Goal: Task Accomplishment & Management: Manage account settings

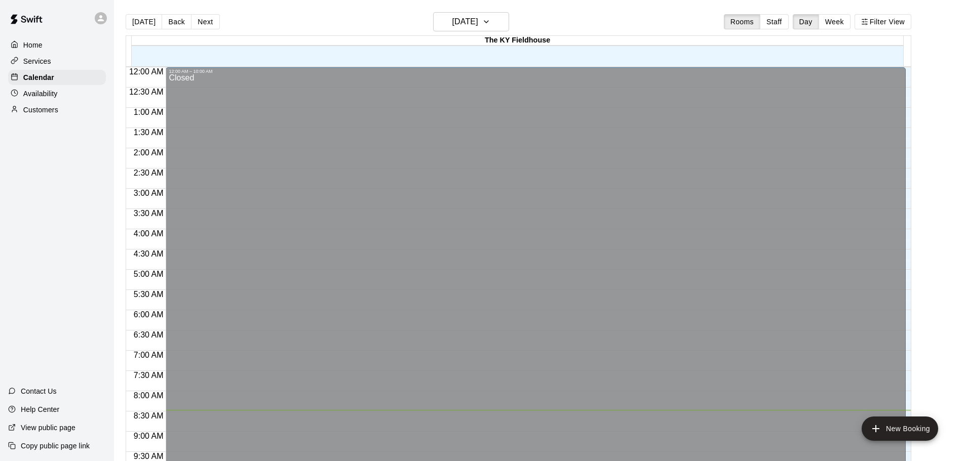
scroll to position [331, 0]
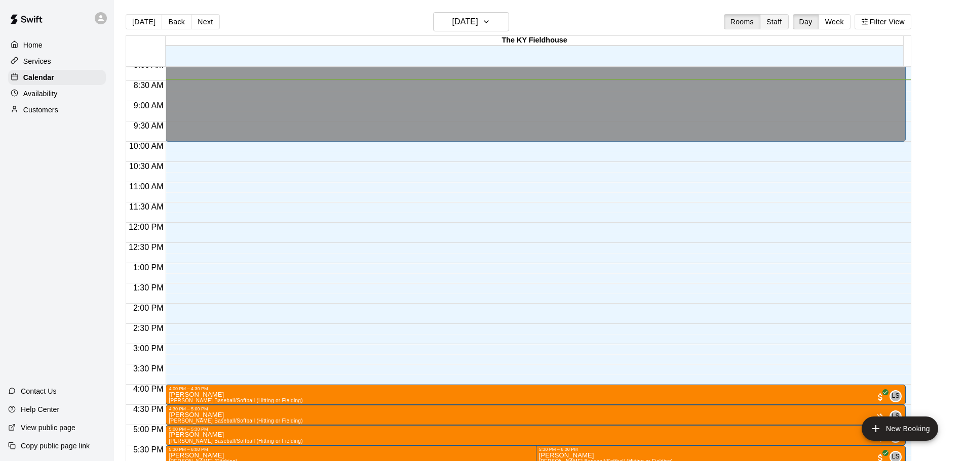
click at [787, 24] on button "Staff" at bounding box center [774, 21] width 29 height 15
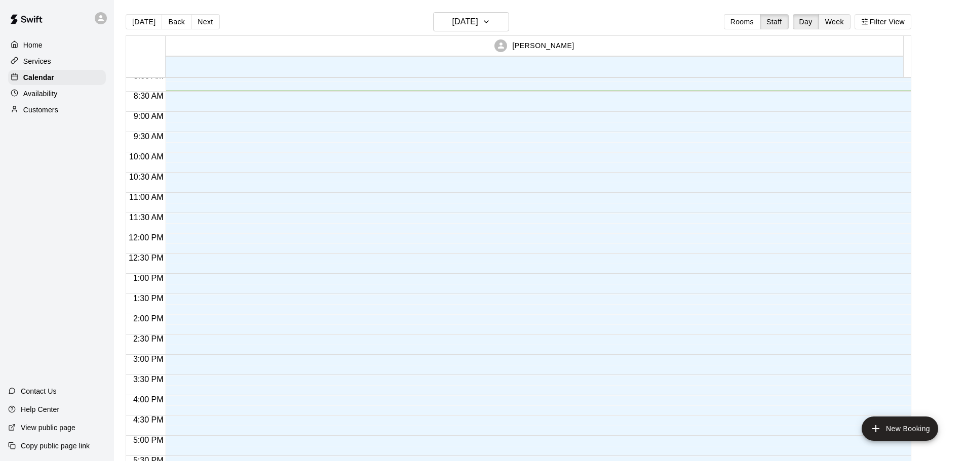
click at [838, 26] on button "Week" at bounding box center [834, 21] width 32 height 15
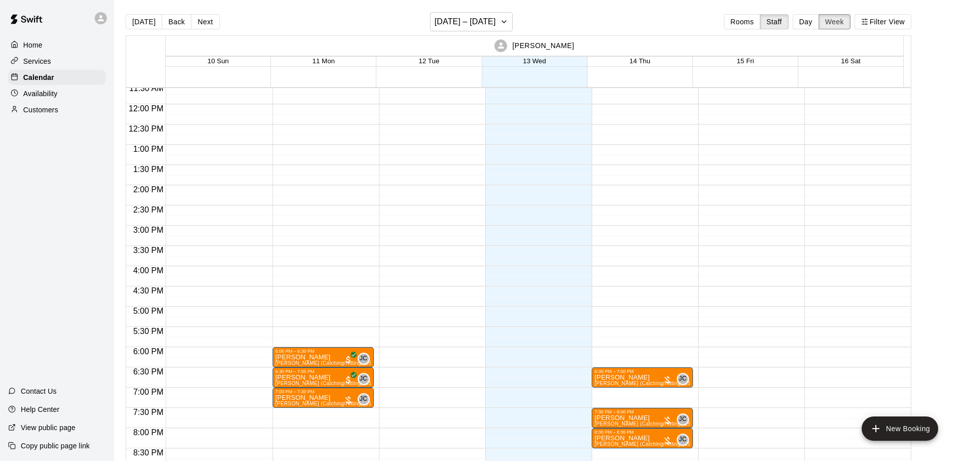
scroll to position [547, 0]
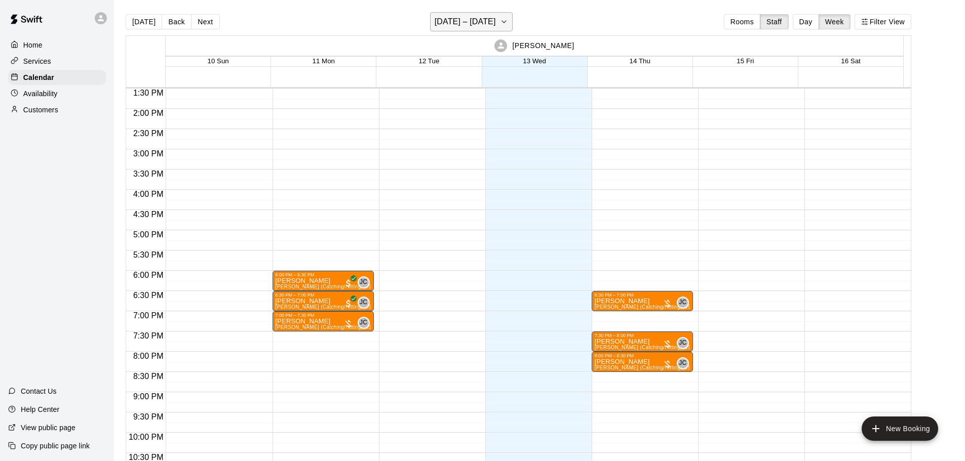
click at [494, 21] on h6 "August 10 – 16" at bounding box center [465, 22] width 61 height 14
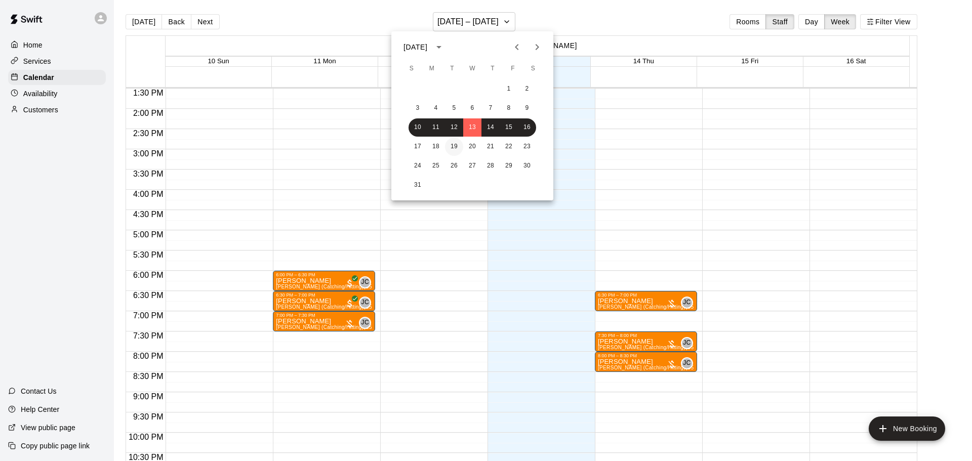
click at [460, 149] on button "19" at bounding box center [454, 147] width 18 height 18
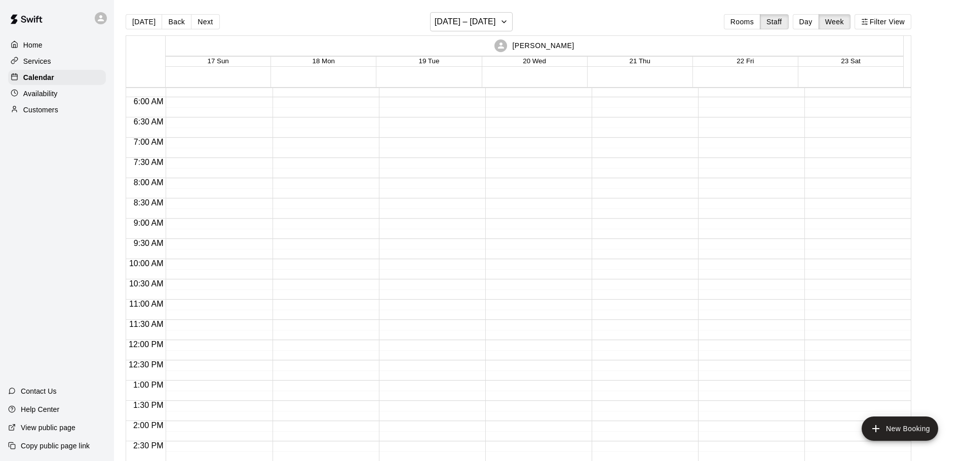
scroll to position [233, 0]
click at [467, 15] on h6 "August 17 – 23" at bounding box center [465, 22] width 61 height 14
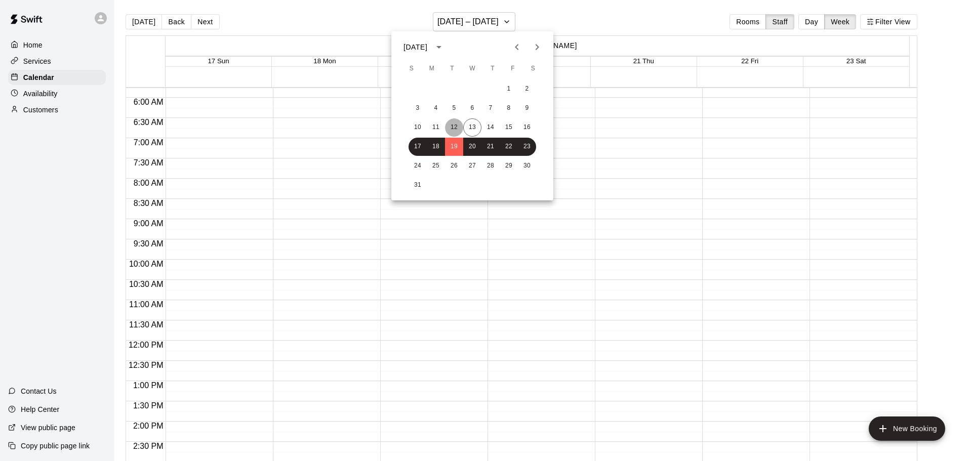
click at [460, 131] on button "12" at bounding box center [454, 128] width 18 height 18
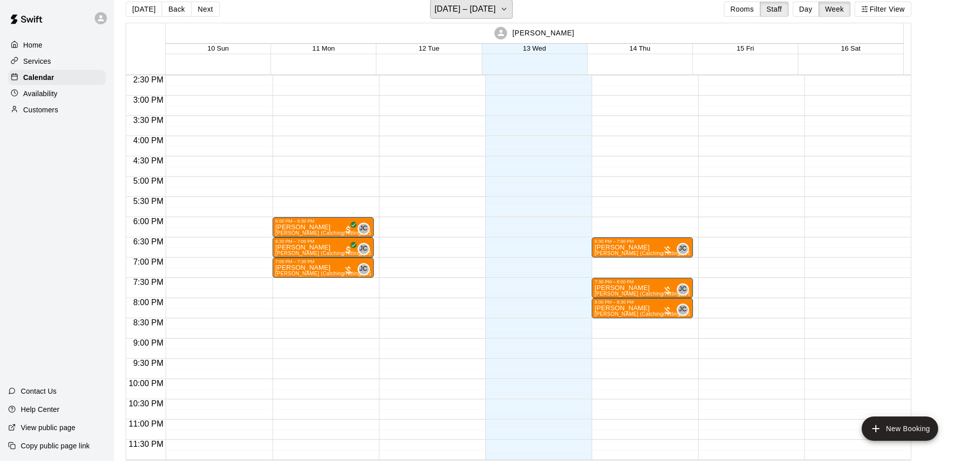
scroll to position [16, 0]
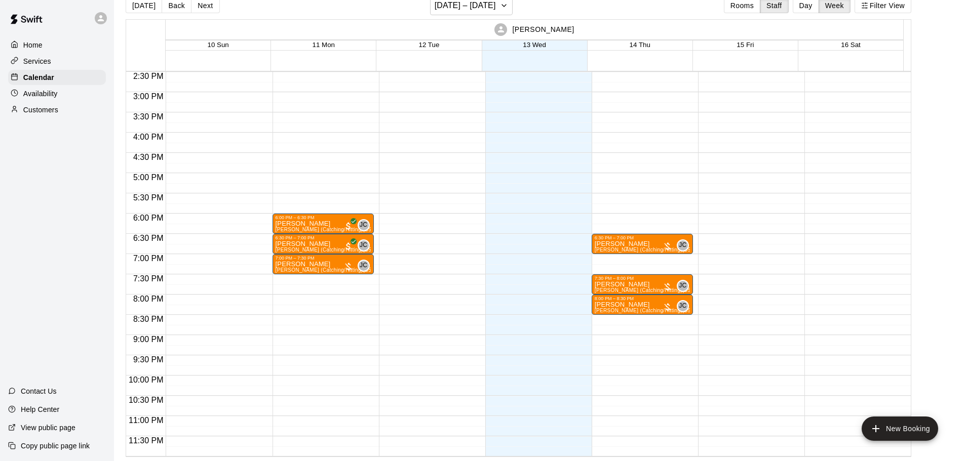
click at [44, 93] on p "Availability" at bounding box center [40, 94] width 34 height 10
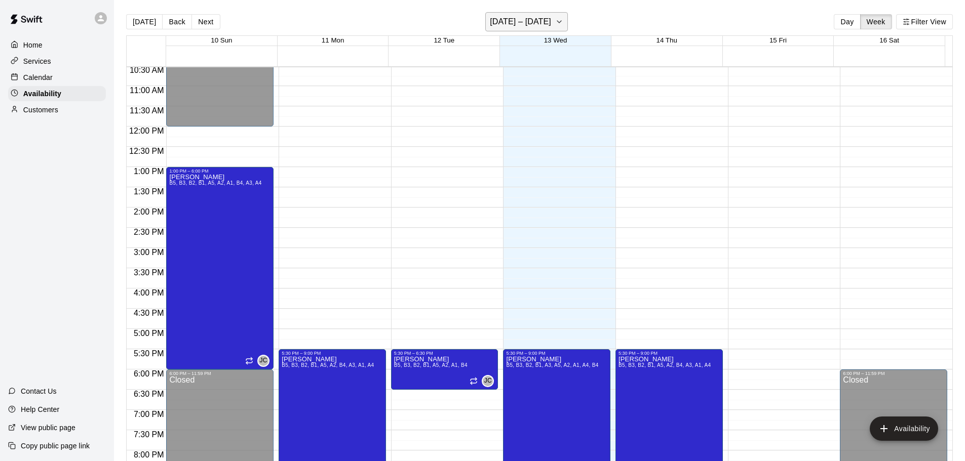
scroll to position [400, 0]
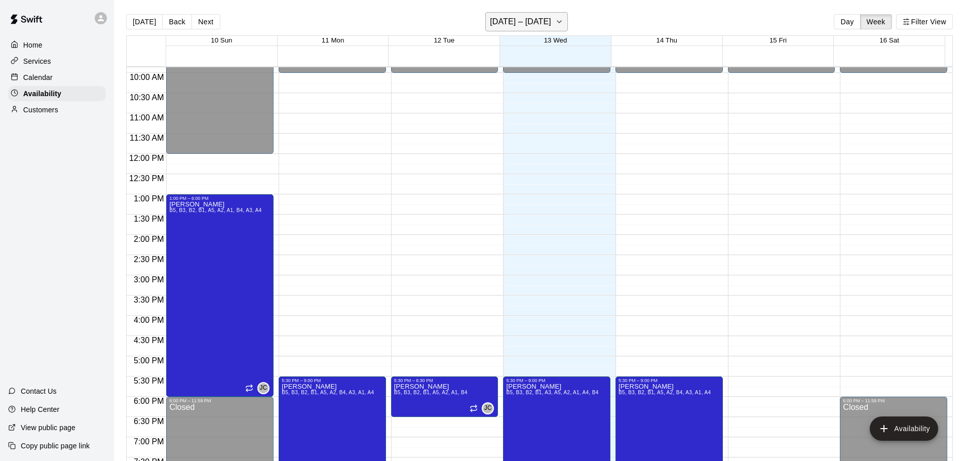
click at [532, 19] on h6 "August 10 – 16" at bounding box center [520, 22] width 61 height 14
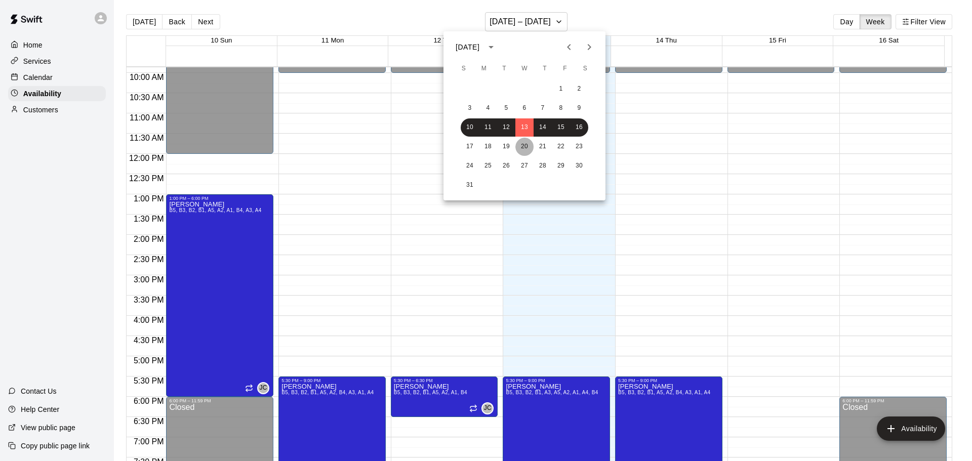
click at [526, 149] on button "20" at bounding box center [525, 147] width 18 height 18
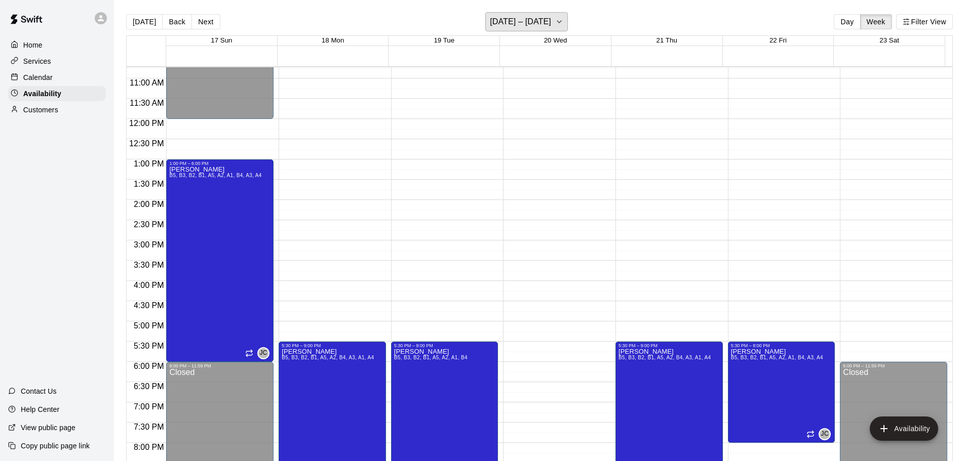
scroll to position [567, 0]
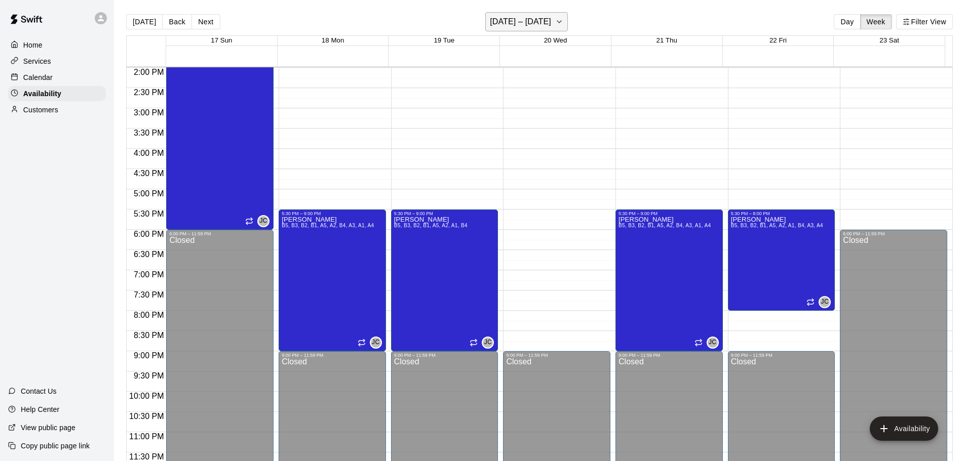
click at [515, 23] on h6 "August 17 – 23" at bounding box center [520, 22] width 61 height 14
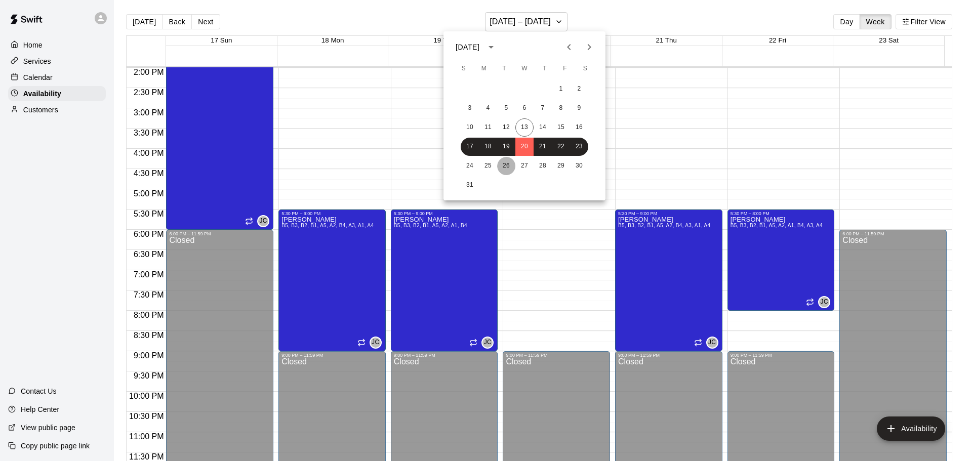
click at [512, 163] on button "26" at bounding box center [506, 166] width 18 height 18
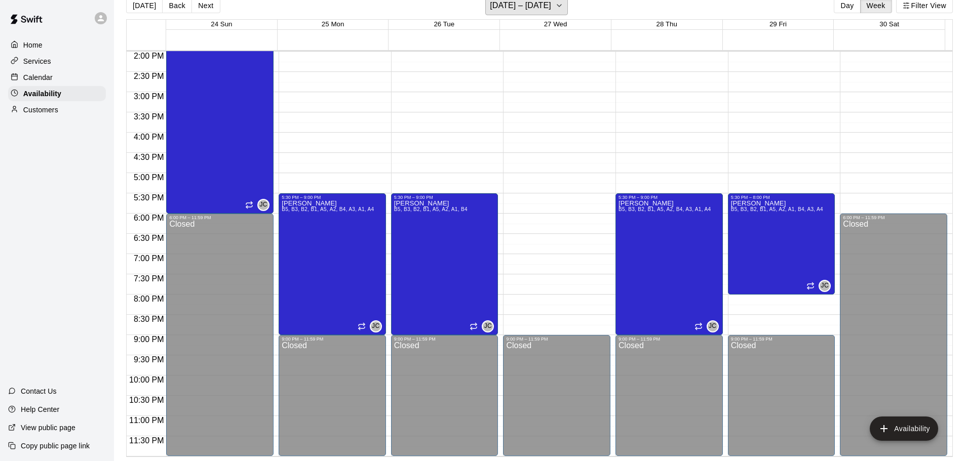
scroll to position [0, 0]
